Goal: Task Accomplishment & Management: Manage account settings

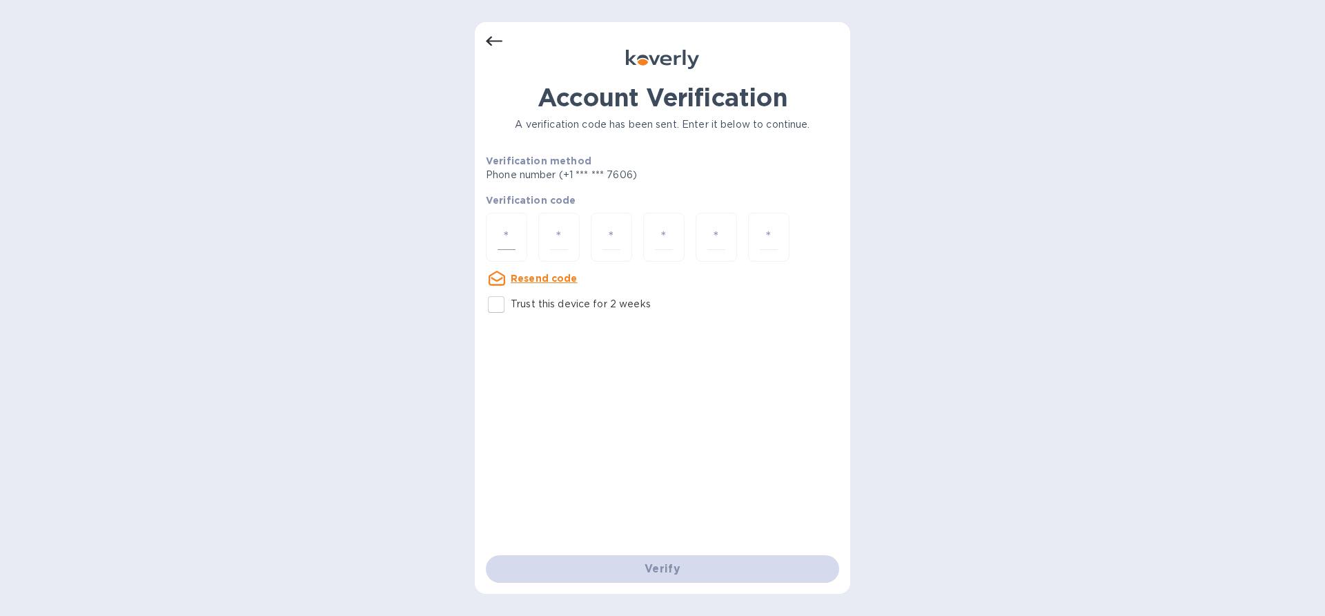
click at [518, 234] on div at bounding box center [506, 237] width 41 height 49
paste input "6"
type input "6"
type input "1"
type input "5"
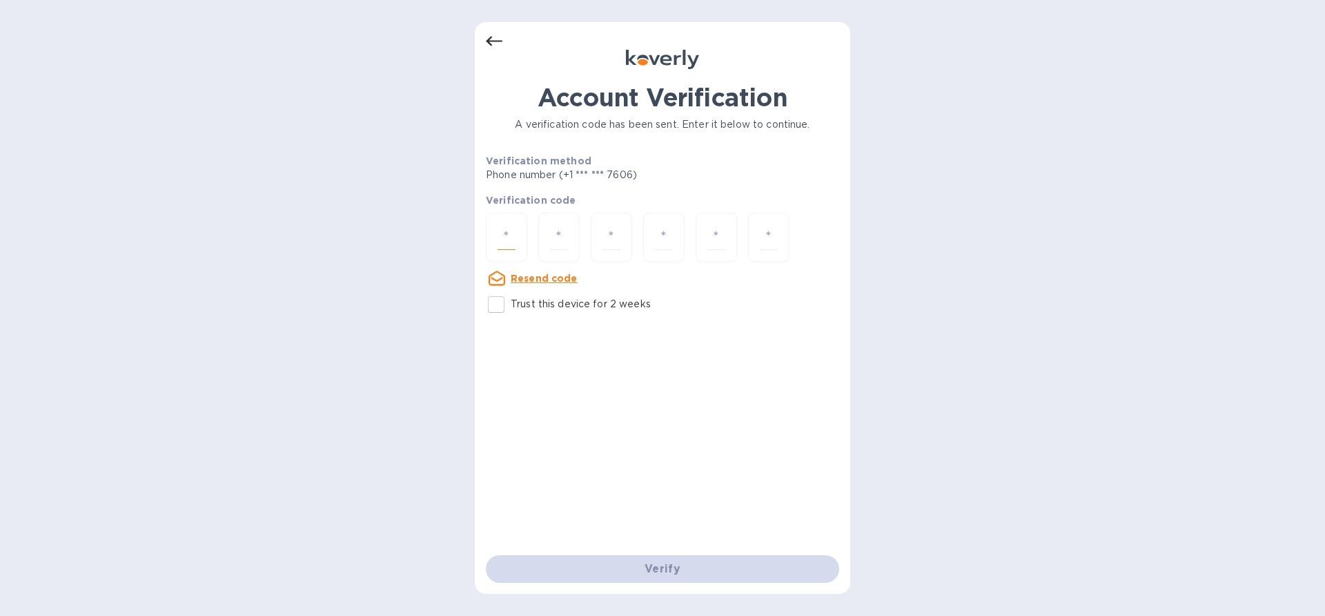
type input "9"
type input "8"
type input "3"
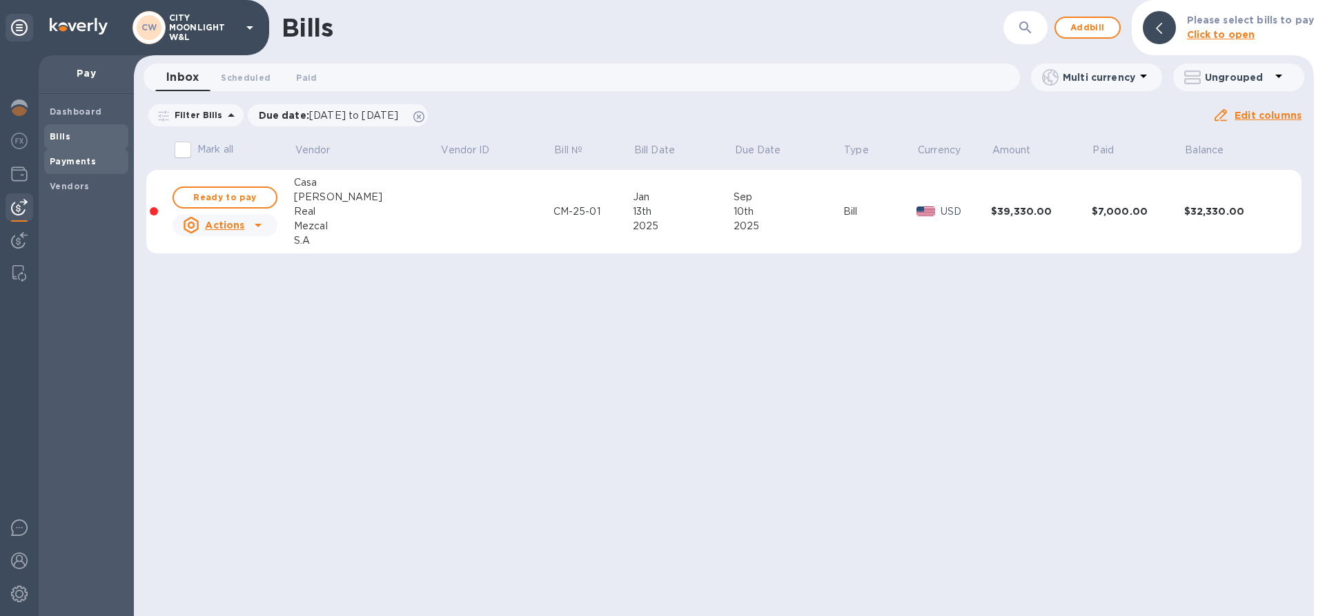
click at [67, 163] on b "Payments" at bounding box center [73, 161] width 46 height 10
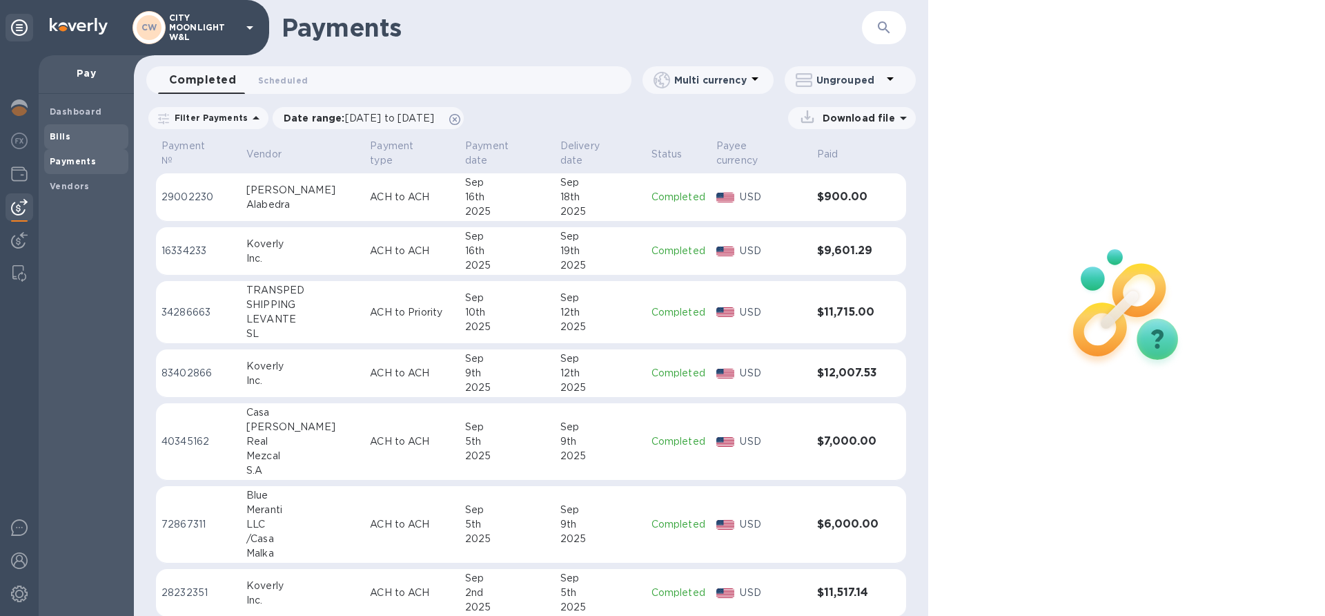
click at [66, 138] on b "Bills" at bounding box center [60, 136] width 21 height 10
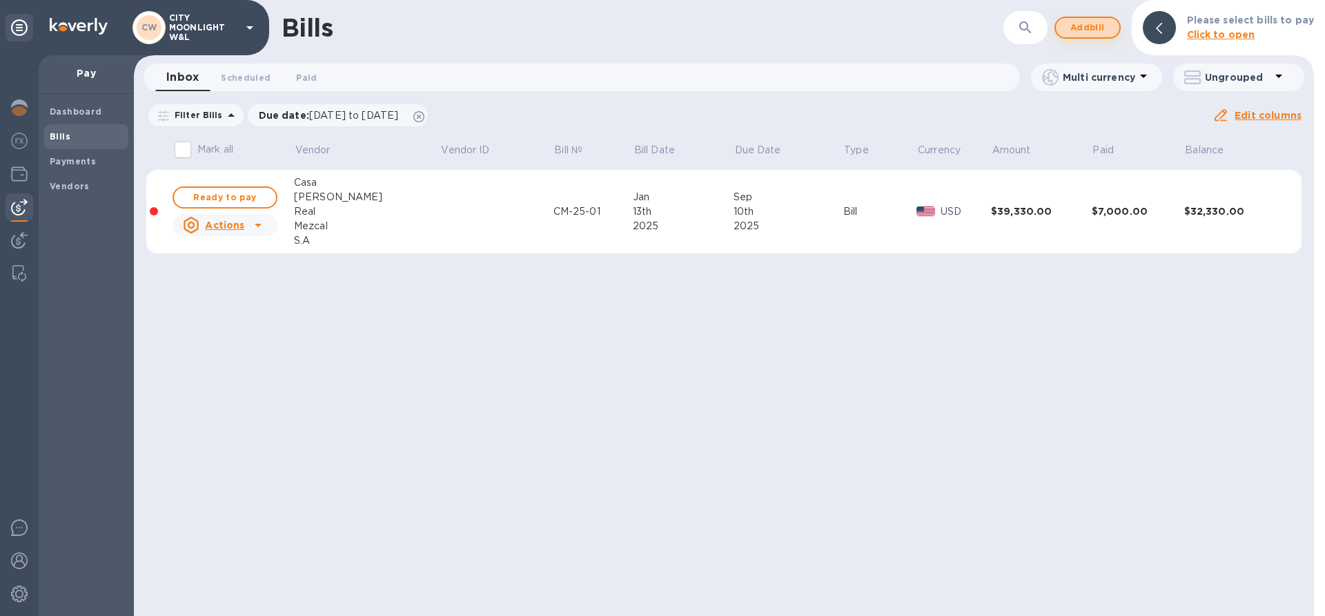
click at [1078, 21] on span "Add bill" at bounding box center [1087, 27] width 41 height 17
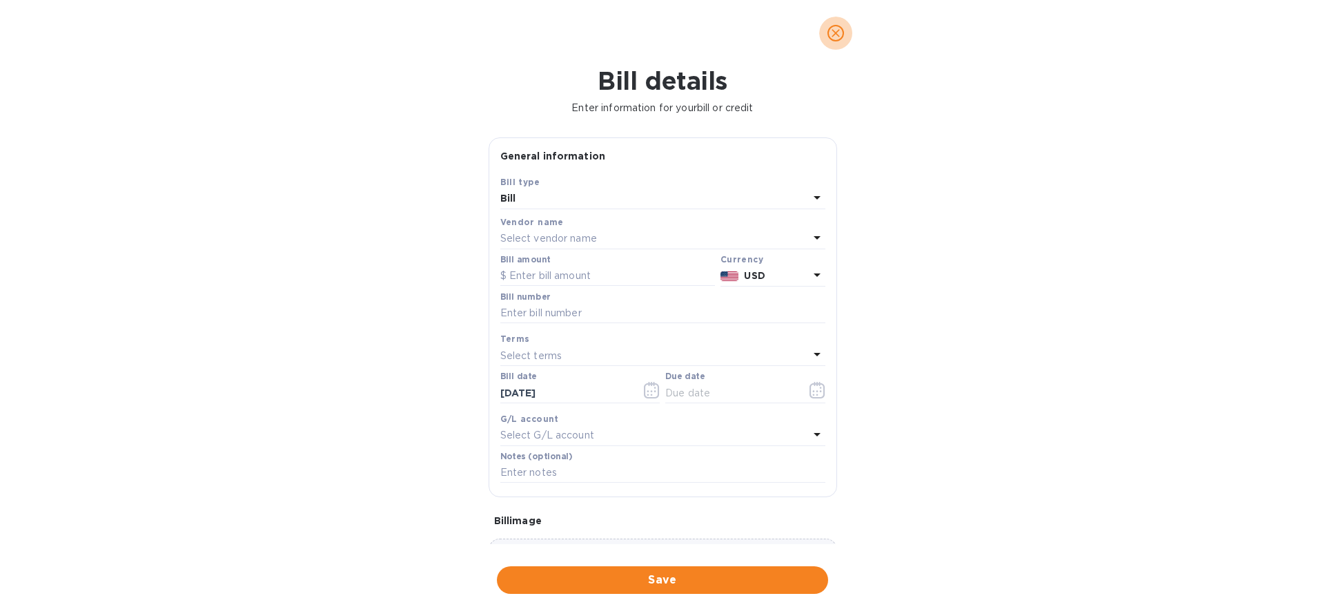
click at [835, 31] on icon "close" at bounding box center [836, 33] width 14 height 14
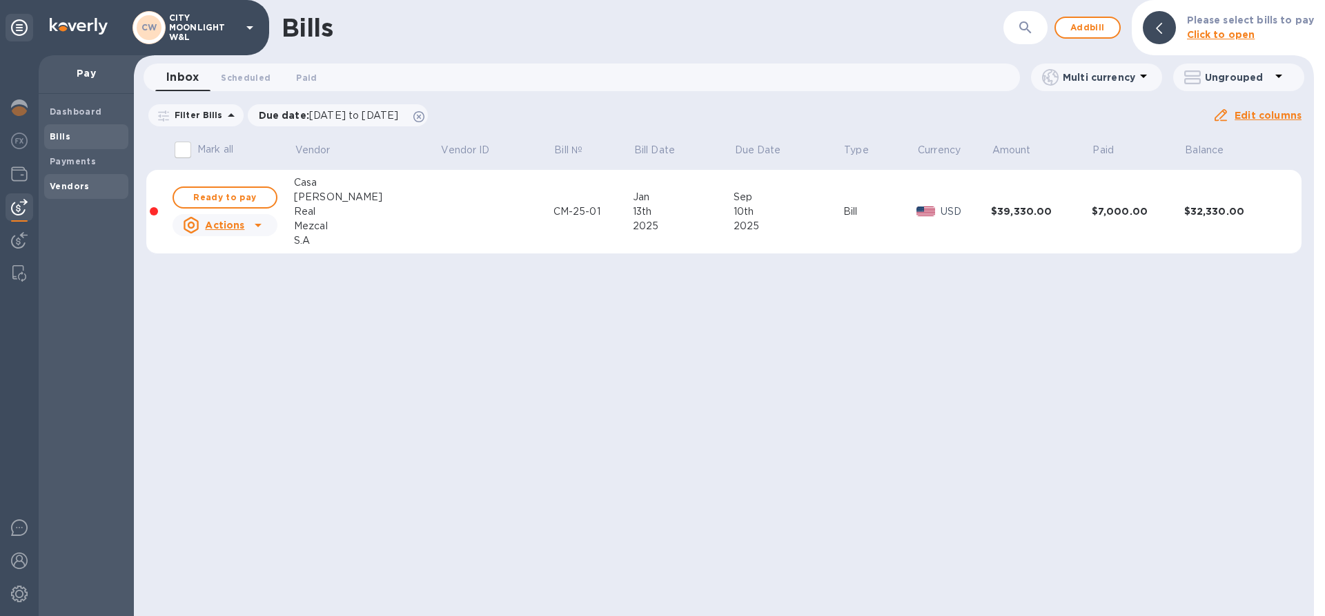
click at [69, 186] on b "Vendors" at bounding box center [70, 186] width 40 height 10
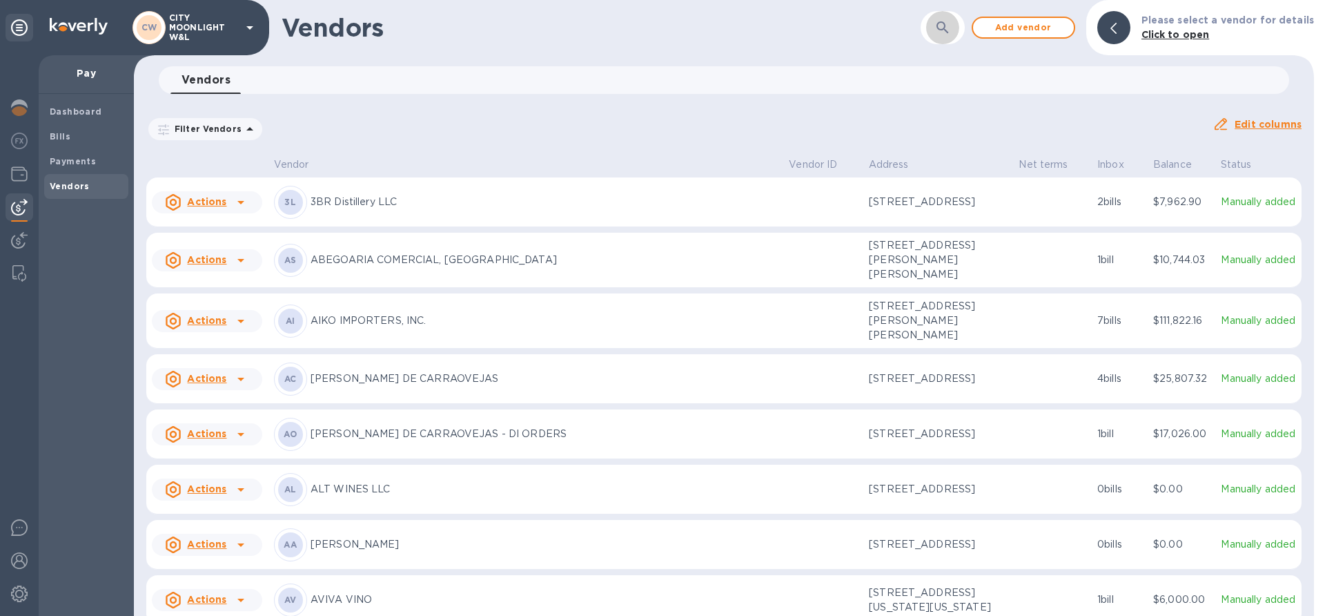
click at [951, 25] on icon "button" at bounding box center [943, 27] width 17 height 17
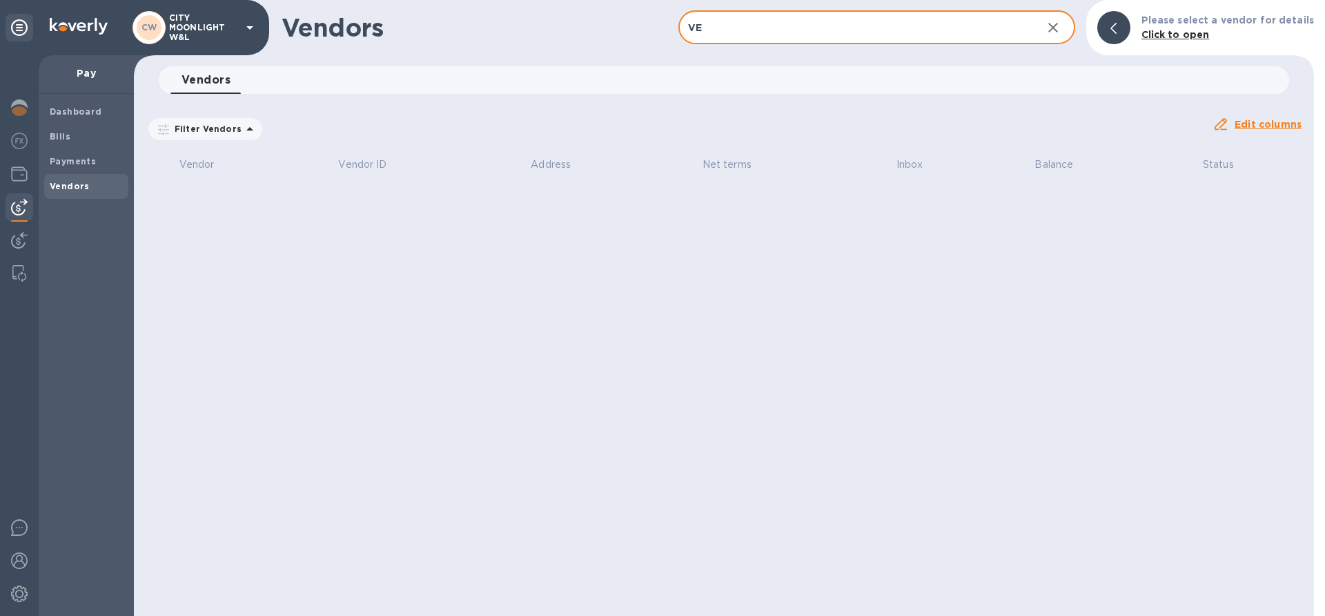
type input "V"
type input "FINCA"
click at [68, 183] on b "Vendors" at bounding box center [70, 186] width 40 height 10
click at [965, 34] on input "FINCA" at bounding box center [855, 28] width 353 height 34
click at [69, 188] on b "Vendors" at bounding box center [70, 186] width 40 height 10
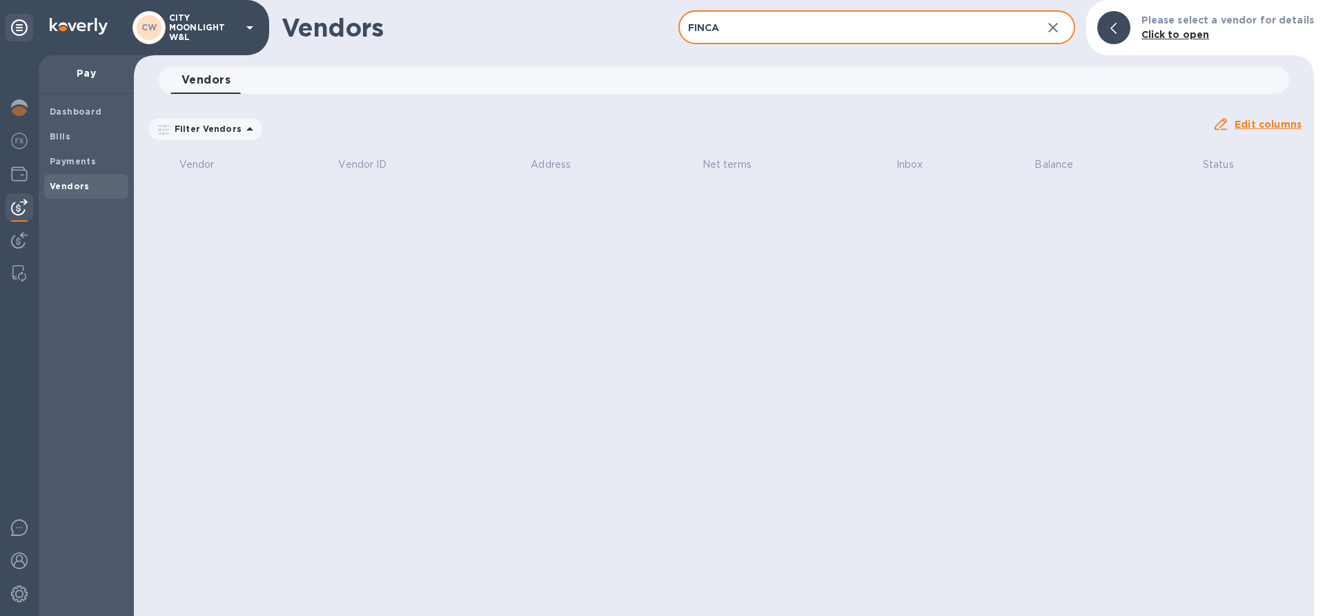
drag, startPoint x: 773, startPoint y: 22, endPoint x: 668, endPoint y: 28, distance: 105.8
click at [668, 28] on div "Vendors FINCA ​ Add vendor Please select a vendor for details Click to open" at bounding box center [724, 27] width 1180 height 55
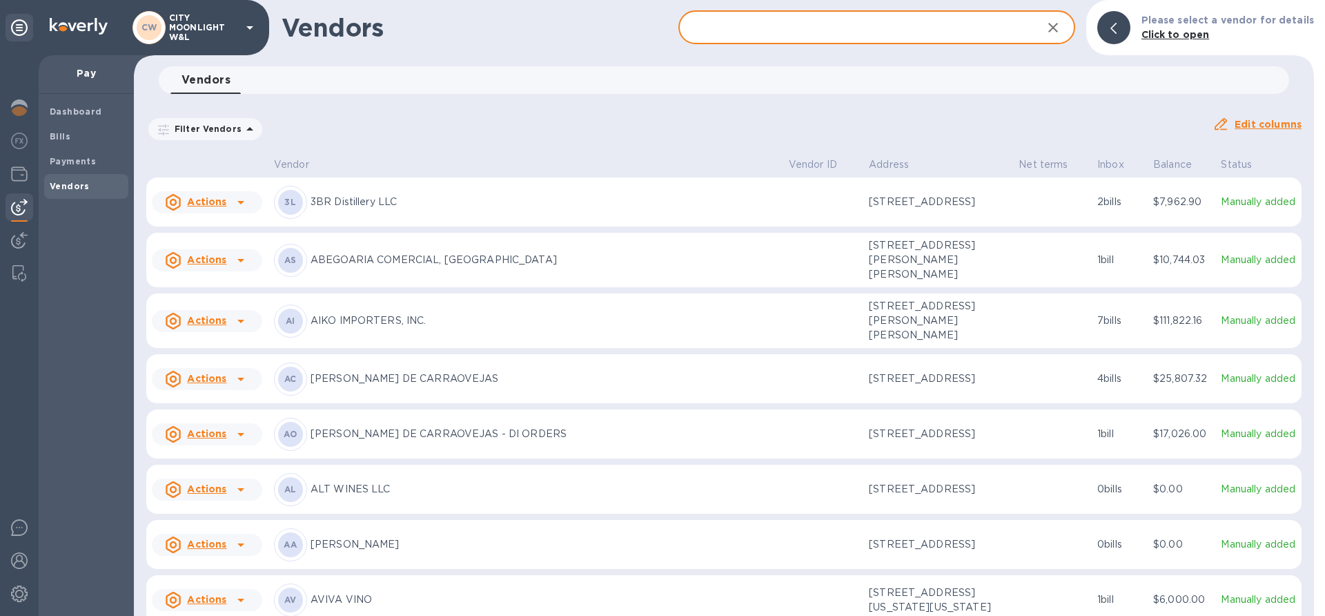
click at [730, 30] on input "text" at bounding box center [855, 28] width 353 height 34
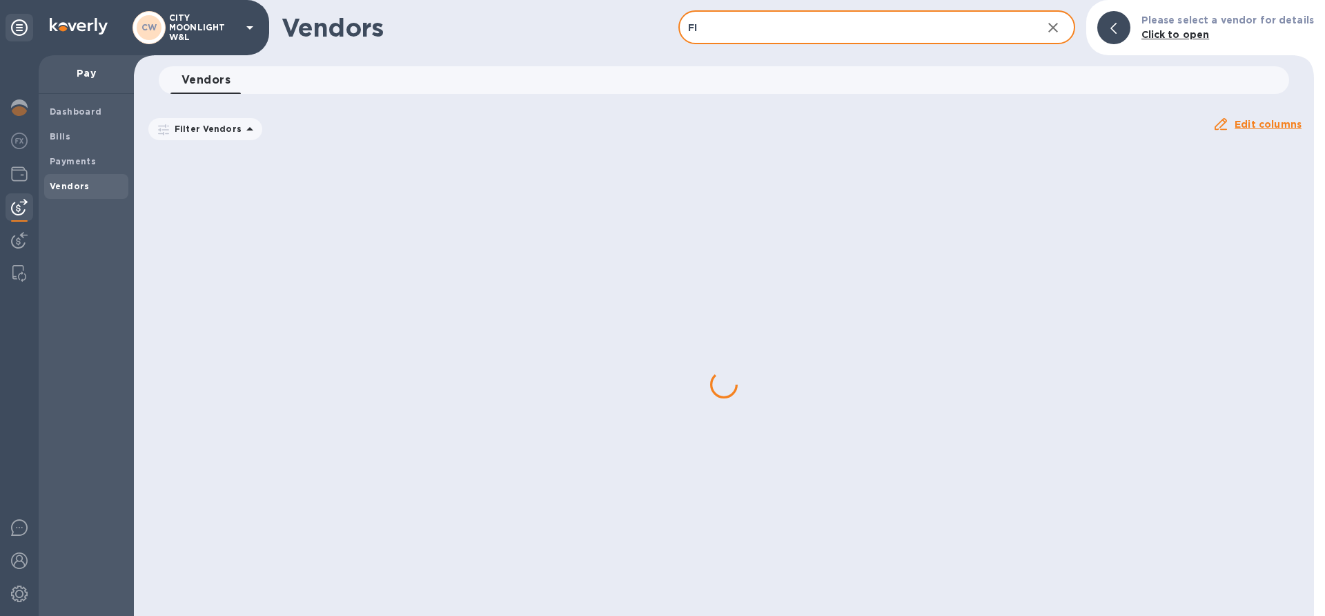
type input "F"
type input "SOPH"
click at [82, 164] on b "Payments" at bounding box center [73, 161] width 46 height 10
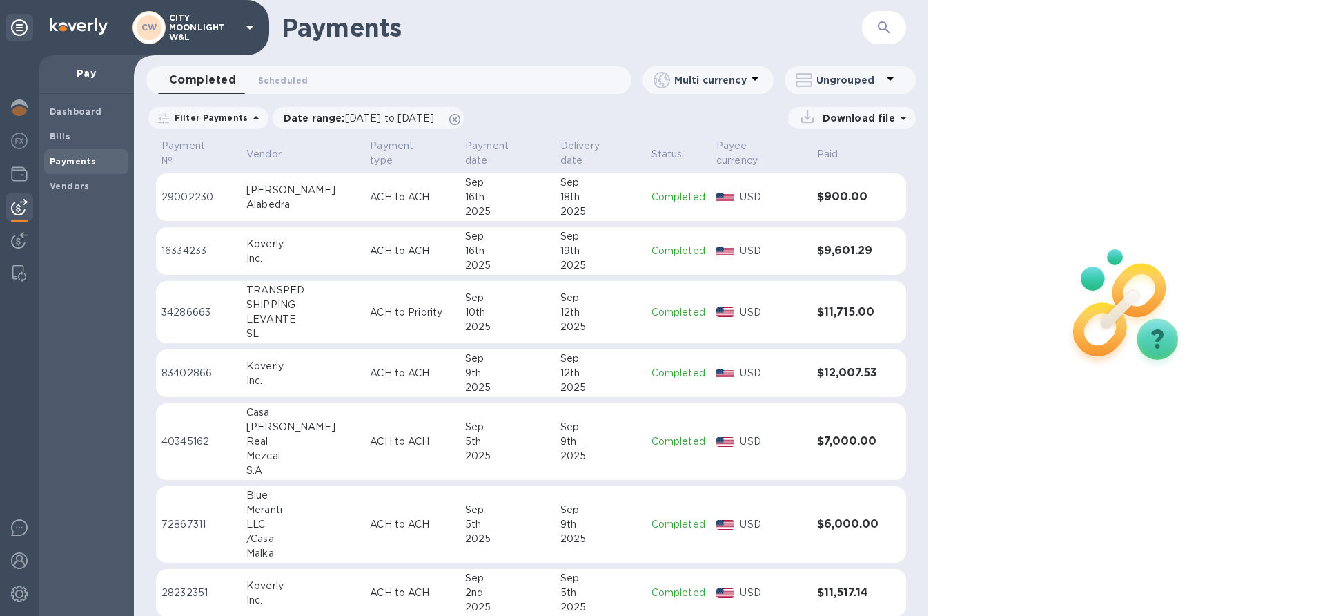
click at [882, 26] on icon "button" at bounding box center [884, 27] width 17 height 17
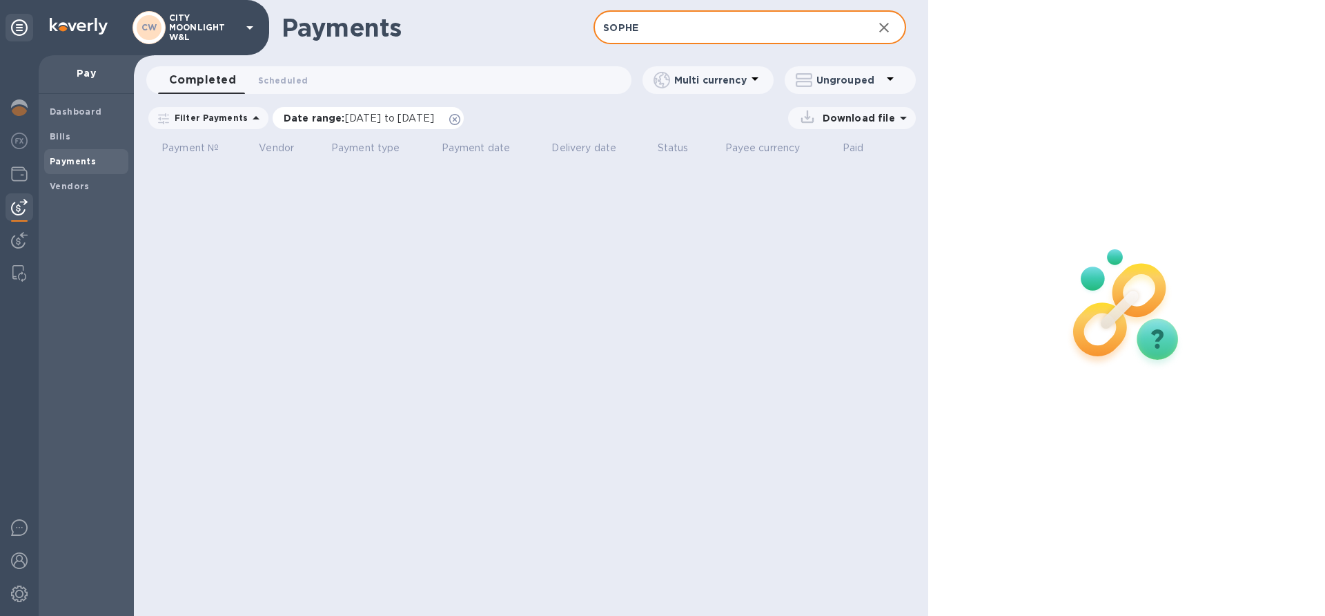
type input "SOPHE"
click at [460, 119] on icon at bounding box center [454, 119] width 11 height 11
click at [66, 161] on b "Payments" at bounding box center [73, 161] width 46 height 10
